Goal: Information Seeking & Learning: Understand process/instructions

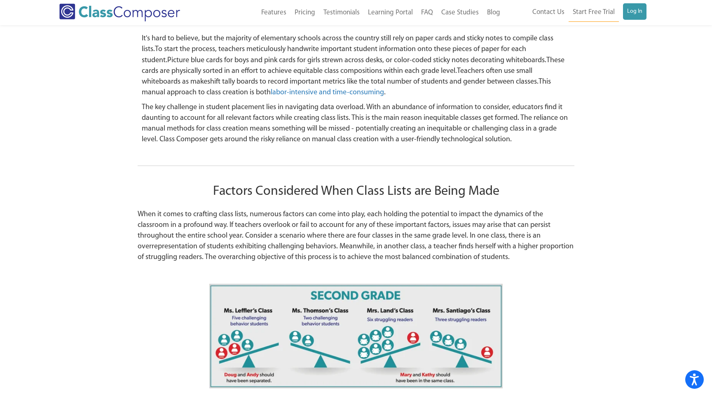
scroll to position [1121, 0]
click at [138, 209] on p "When it comes to crafting class lists, numerous factors can come into play, eac…" at bounding box center [356, 236] width 437 height 54
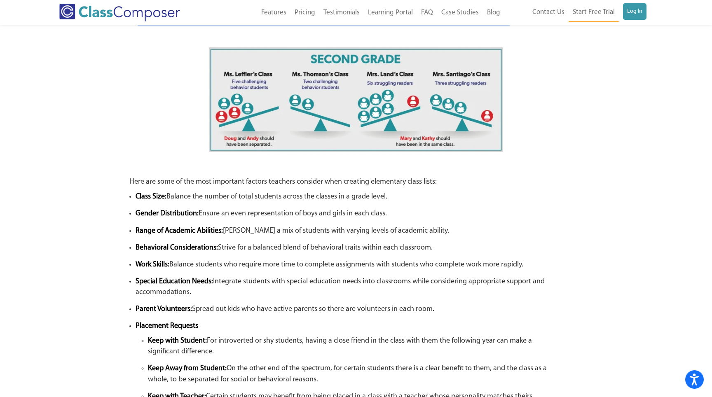
scroll to position [1360, 0]
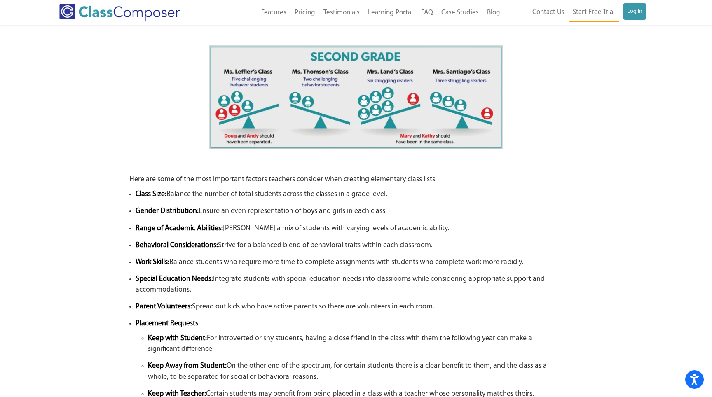
click at [141, 208] on strong "Gender Distribution:" at bounding box center [167, 211] width 63 height 7
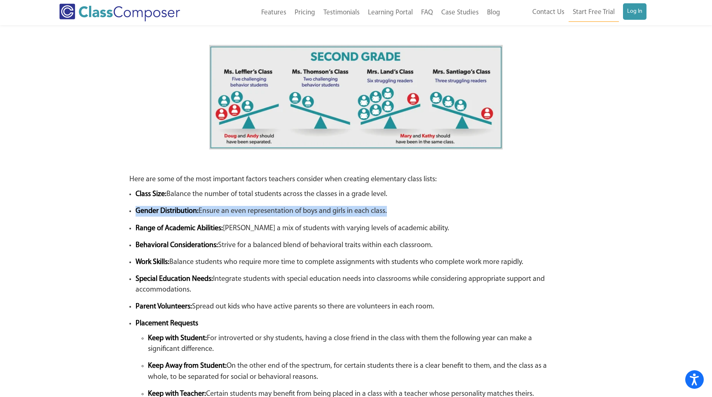
click at [138, 225] on strong "Range of Academic Abilities:" at bounding box center [179, 228] width 87 height 7
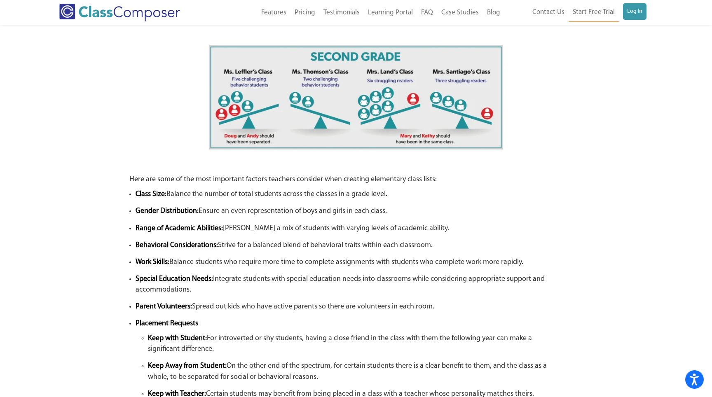
click at [138, 225] on strong "Range of Academic Abilities:" at bounding box center [179, 228] width 87 height 7
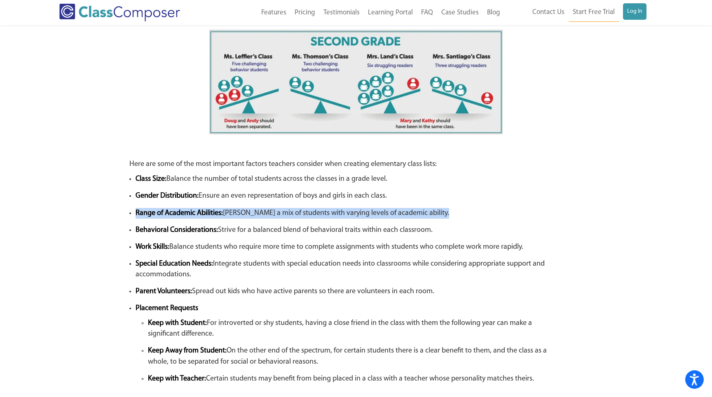
scroll to position [1375, 0]
click at [138, 226] on strong "Behavioral Considerations:" at bounding box center [177, 229] width 82 height 7
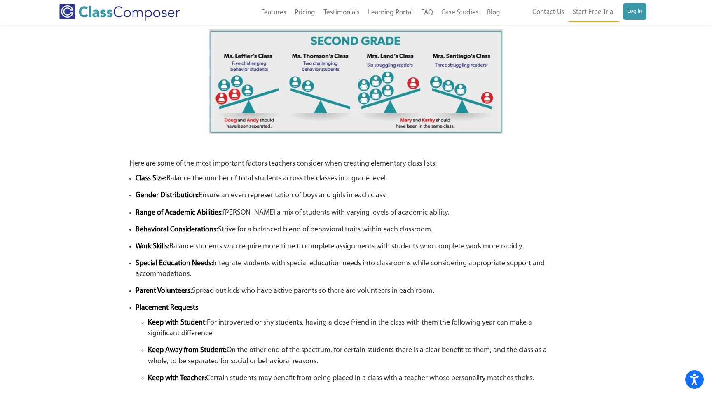
click at [138, 226] on strong "Behavioral Considerations:" at bounding box center [177, 229] width 82 height 7
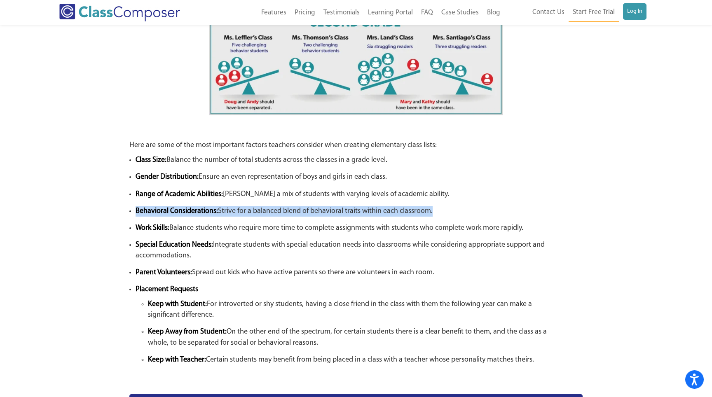
scroll to position [1394, 0]
click at [138, 224] on strong "Work Skills:" at bounding box center [153, 227] width 34 height 7
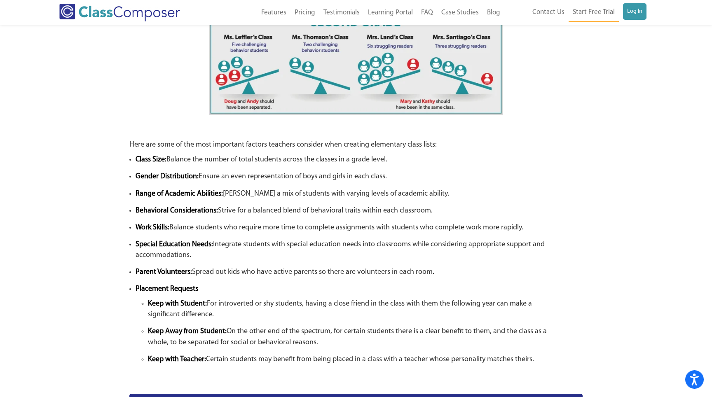
click at [138, 224] on strong "Work Skills:" at bounding box center [153, 227] width 34 height 7
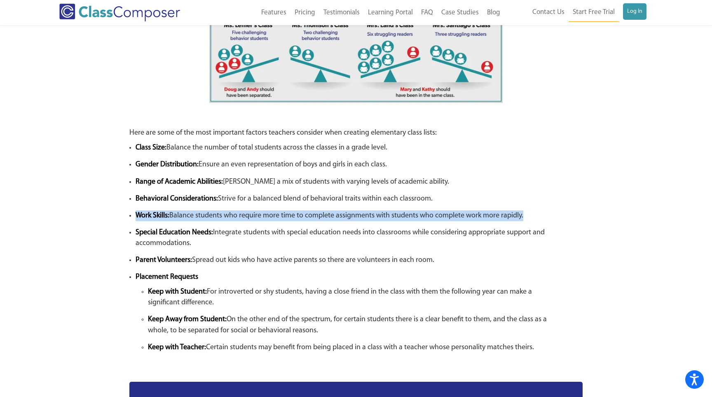
scroll to position [1407, 0]
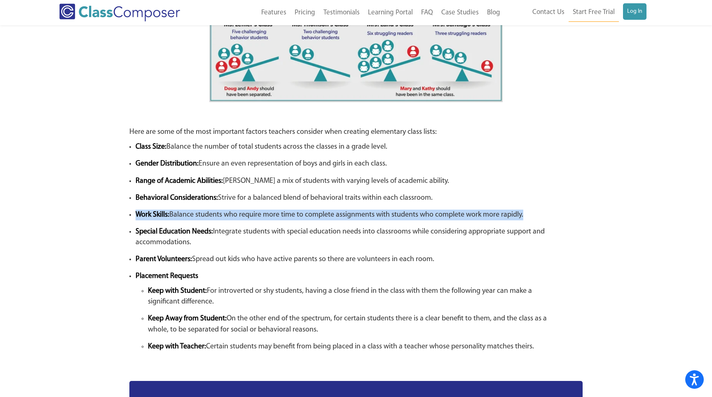
click at [138, 228] on strong "Special Education Needs:" at bounding box center [175, 231] width 78 height 7
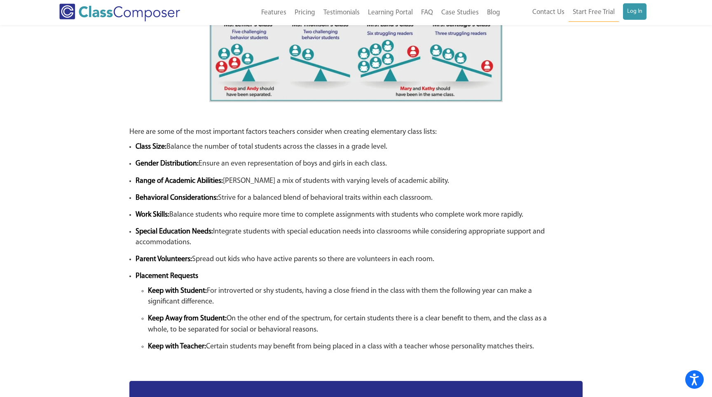
click at [138, 228] on strong "Special Education Needs:" at bounding box center [175, 231] width 78 height 7
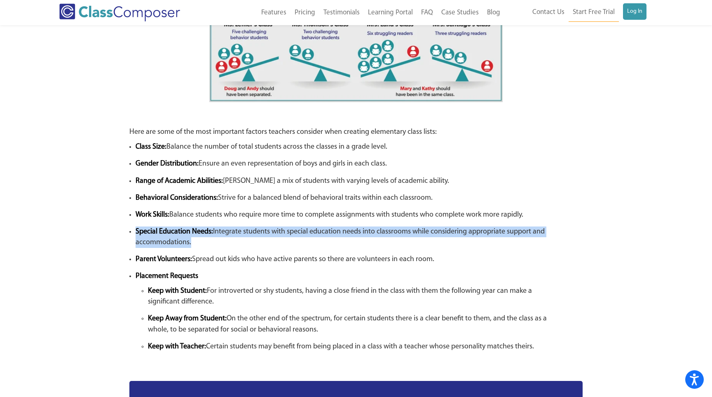
click at [136, 256] on strong "Parent Volunteers:" at bounding box center [164, 259] width 56 height 7
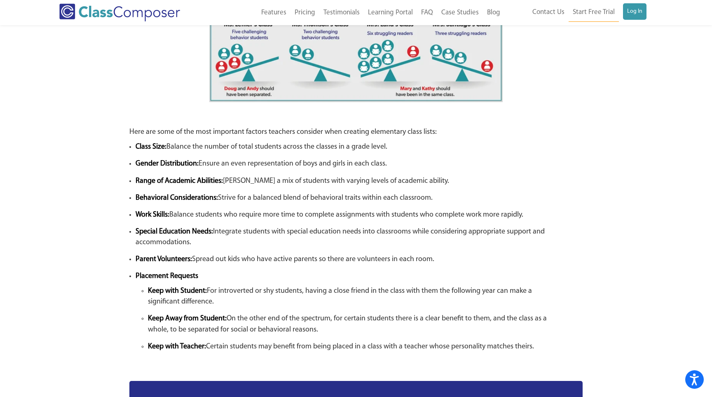
click at [136, 256] on strong "Parent Volunteers:" at bounding box center [164, 259] width 56 height 7
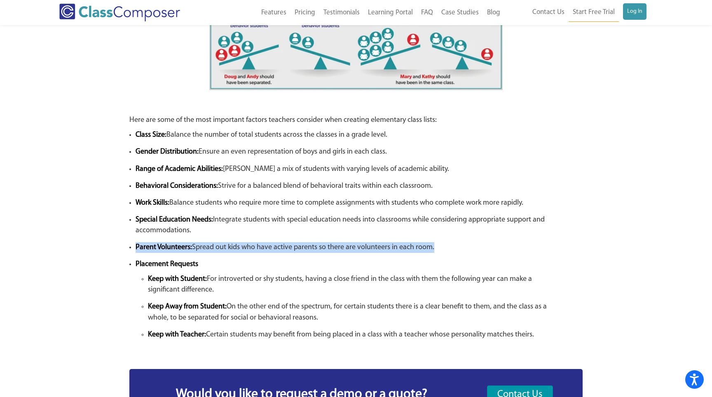
scroll to position [1422, 0]
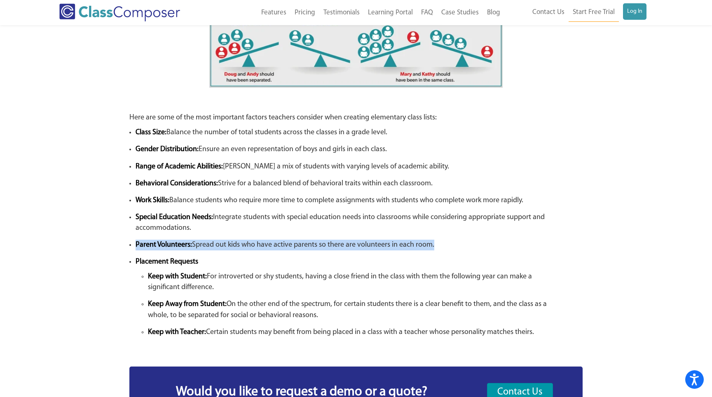
click at [136, 257] on li "Placement Requests Keep with Student: For introverted or shy students, having a…" at bounding box center [356, 306] width 441 height 98
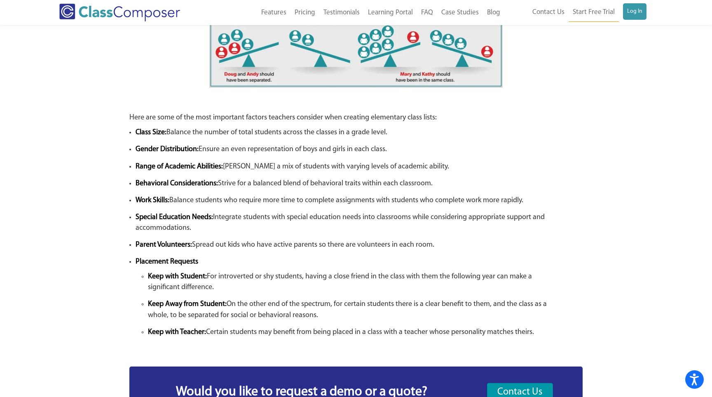
click at [136, 257] on li "Placement Requests Keep with Student: For introverted or shy students, having a…" at bounding box center [356, 306] width 441 height 98
click at [155, 273] on strong "Keep with Student:" at bounding box center [177, 276] width 59 height 7
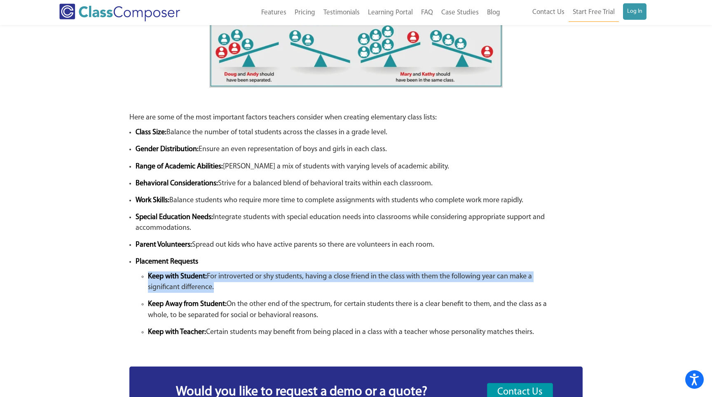
click at [155, 273] on strong "Keep with Student:" at bounding box center [177, 276] width 59 height 7
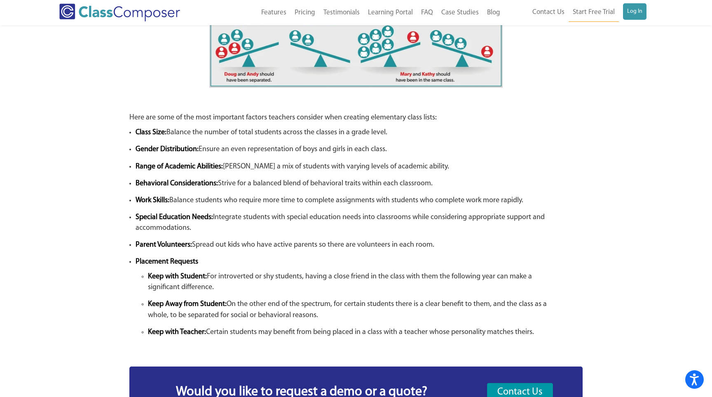
click at [155, 273] on strong "Keep with Student:" at bounding box center [177, 276] width 59 height 7
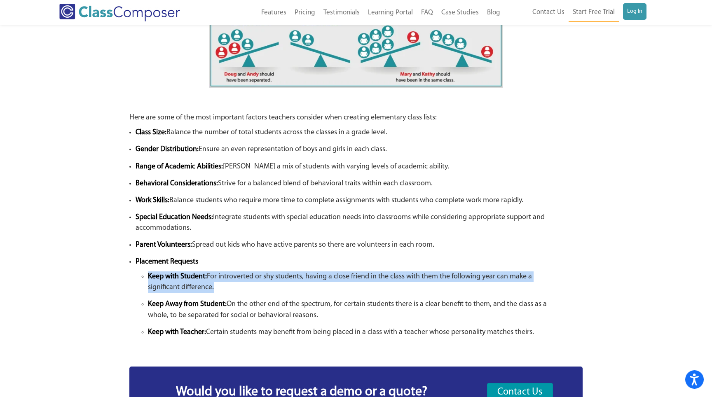
click at [155, 273] on strong "Keep with Student:" at bounding box center [177, 276] width 59 height 7
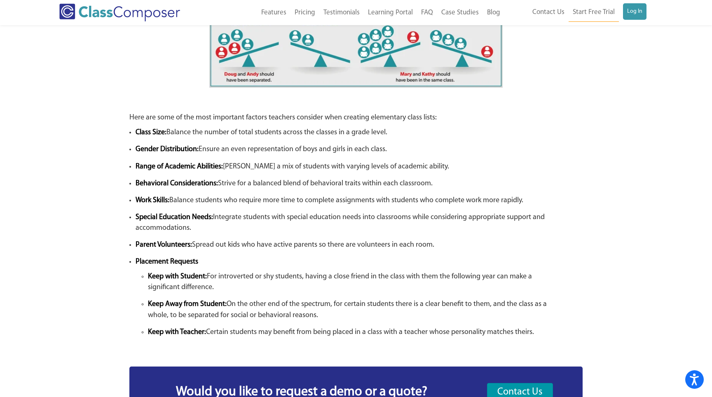
click at [155, 273] on strong "Keep with Student:" at bounding box center [177, 276] width 59 height 7
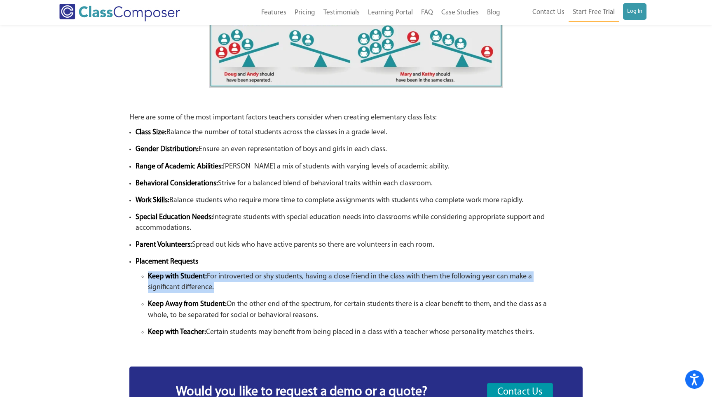
click at [155, 273] on strong "Keep with Student:" at bounding box center [177, 276] width 59 height 7
click at [155, 301] on strong "Keep Away from Student:" at bounding box center [187, 304] width 79 height 7
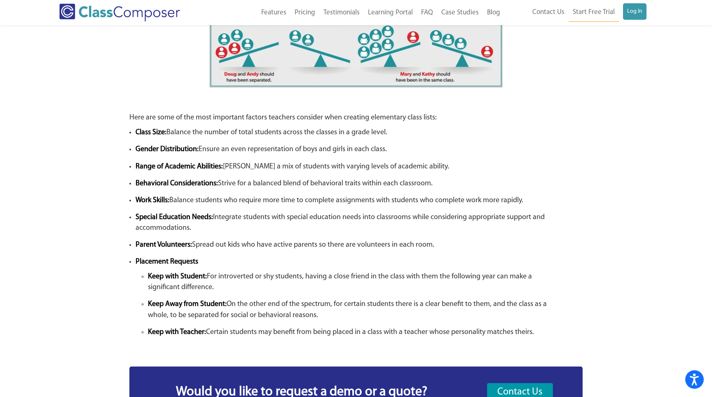
click at [155, 301] on strong "Keep Away from Student:" at bounding box center [187, 304] width 79 height 7
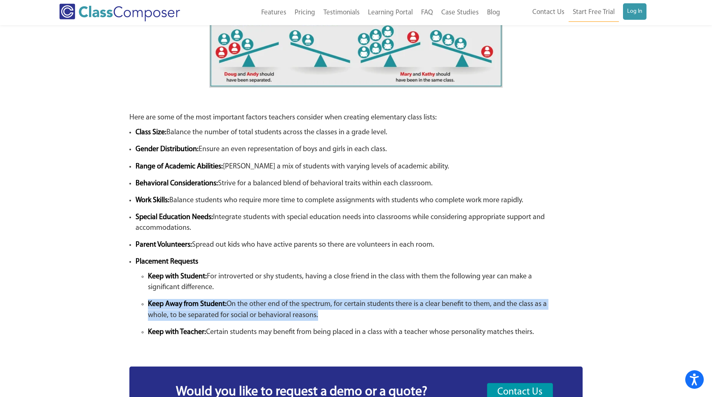
click at [155, 301] on strong "Keep Away from Student:" at bounding box center [187, 304] width 79 height 7
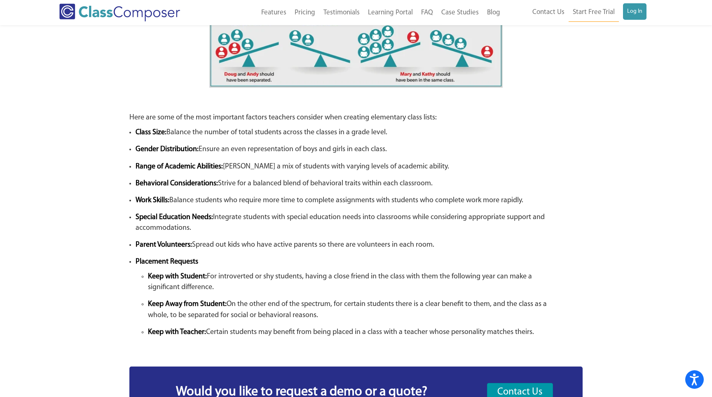
click at [155, 301] on strong "Keep Away from Student:" at bounding box center [187, 304] width 79 height 7
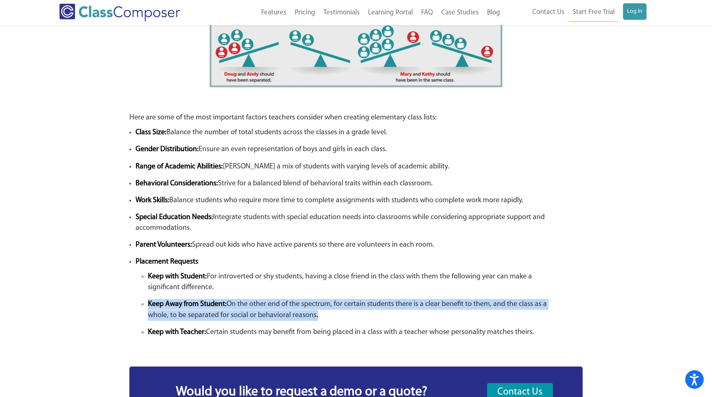
click at [152, 329] on strong "Keep with Teacher:" at bounding box center [177, 332] width 58 height 7
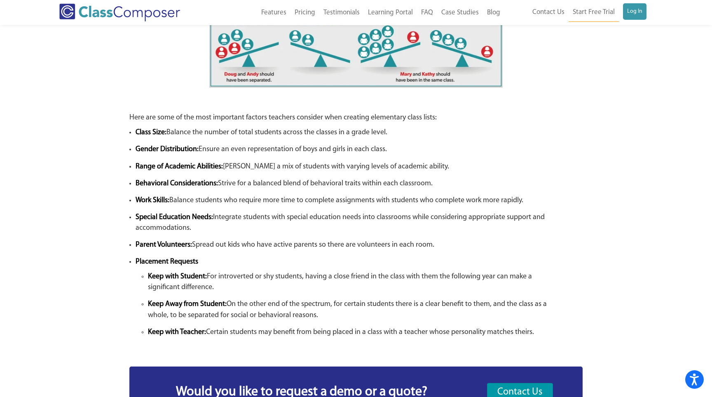
click at [152, 329] on strong "Keep with Teacher:" at bounding box center [177, 332] width 58 height 7
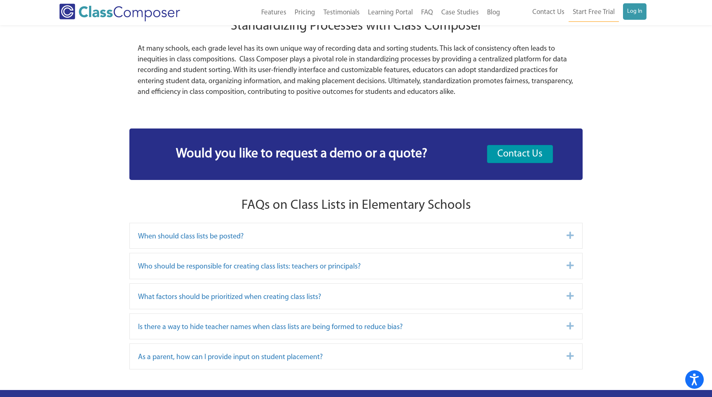
scroll to position [5172, 0]
